Goal: Task Accomplishment & Management: Manage account settings

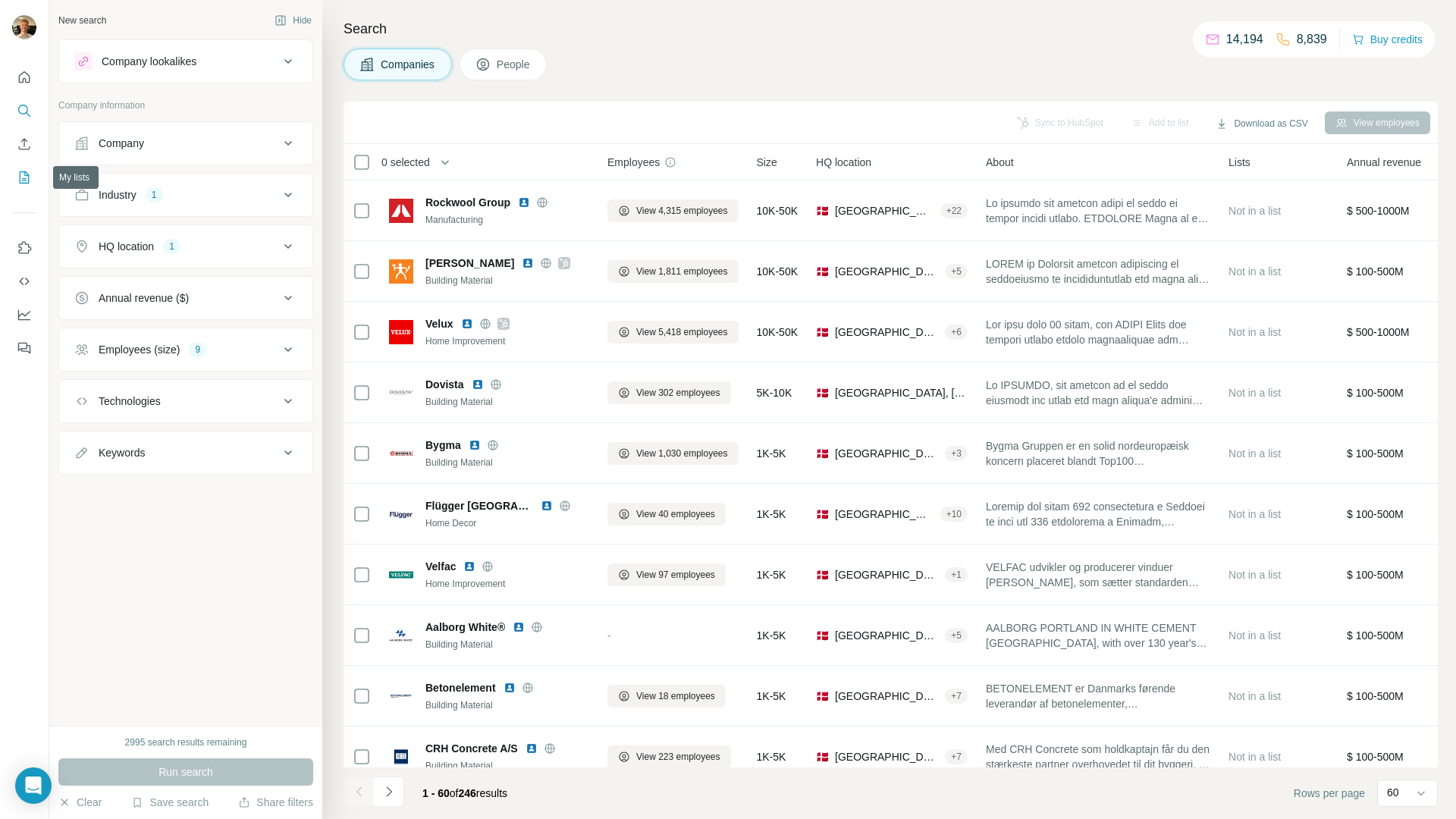
click at [33, 188] on button "My lists" at bounding box center [25, 177] width 25 height 27
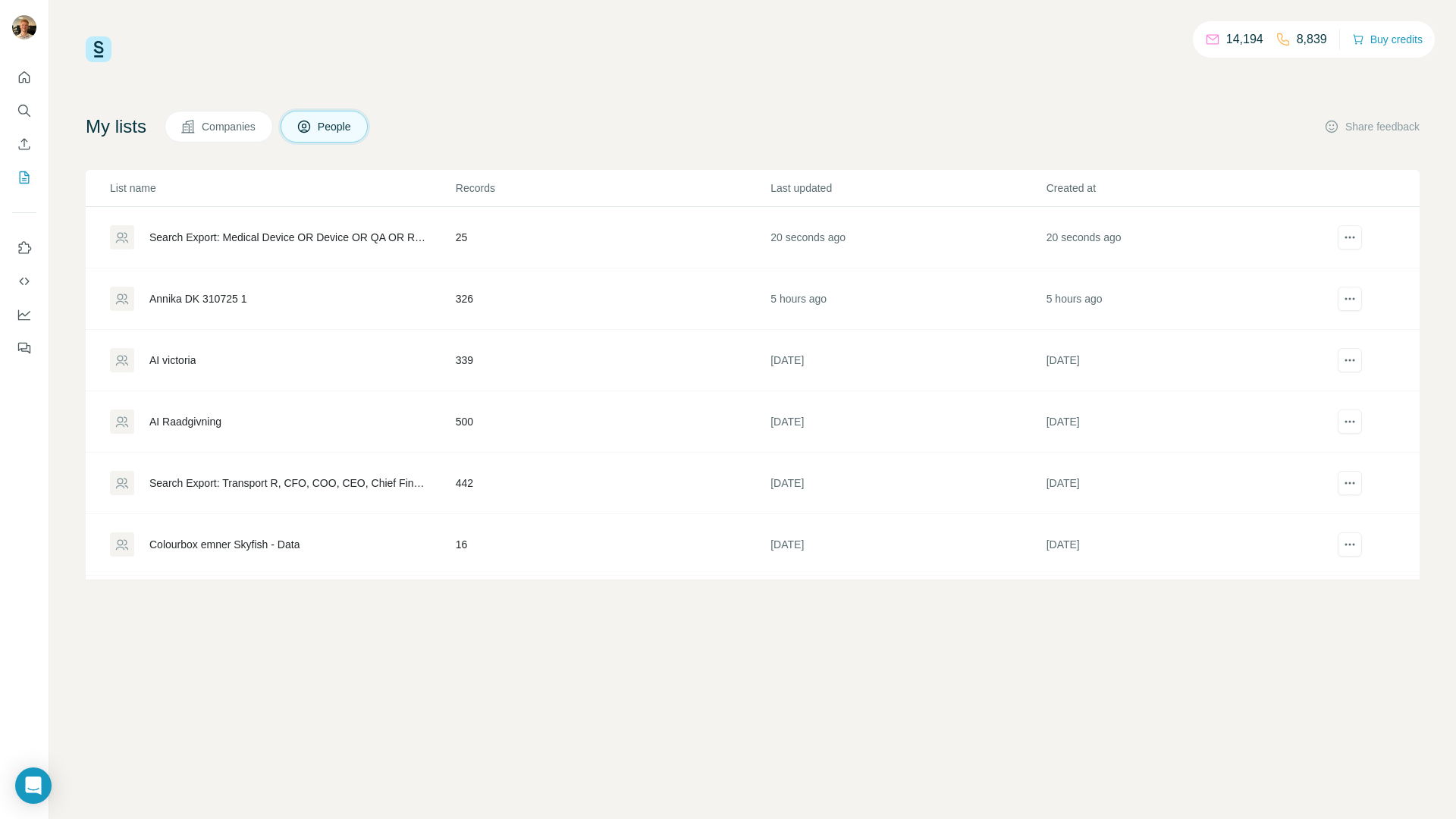
click at [471, 232] on td "25" at bounding box center [612, 237] width 315 height 62
